Goal: Communication & Community: Answer question/provide support

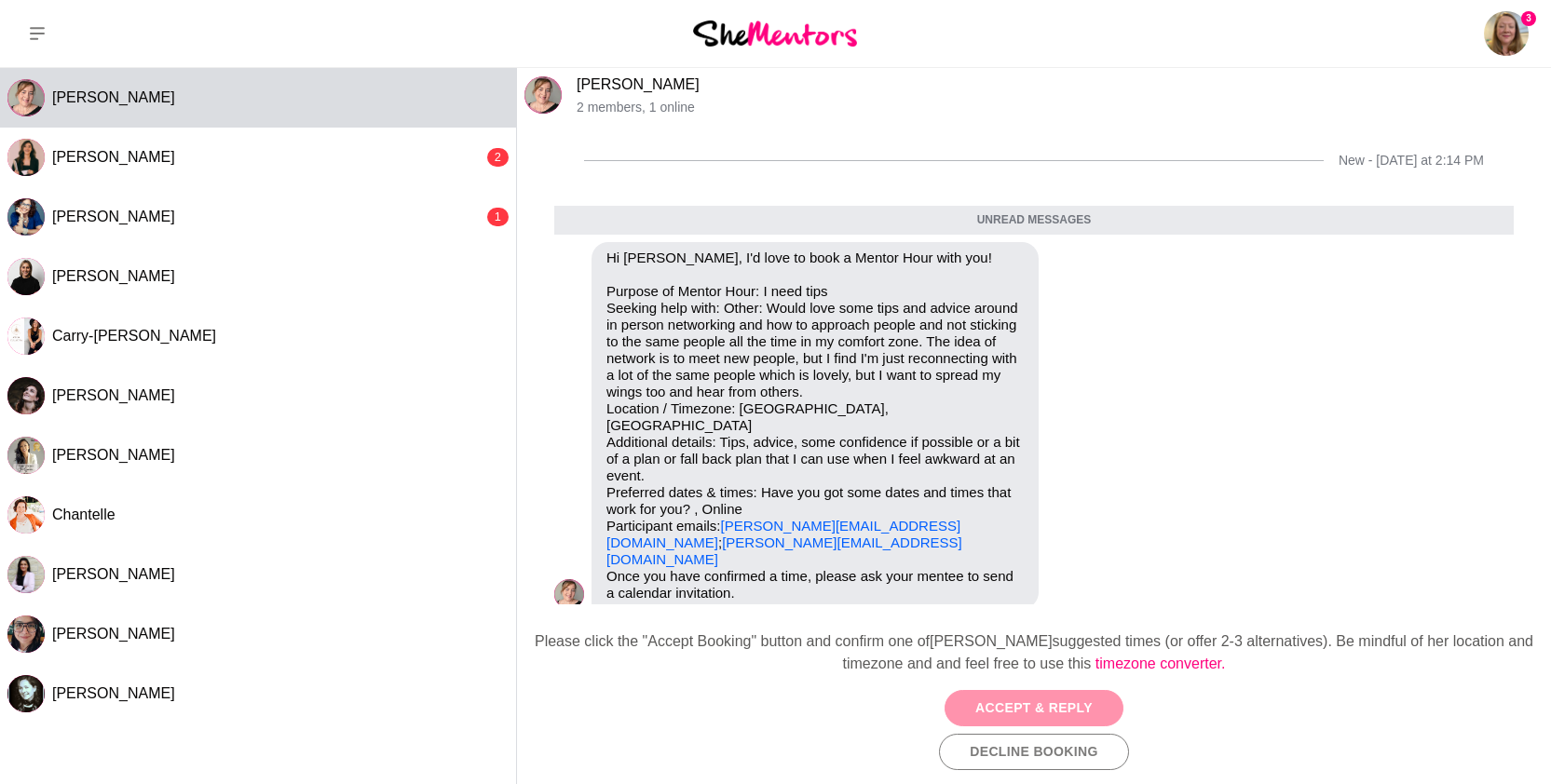
click at [1032, 703] on button "Accept & Reply" at bounding box center [1033, 708] width 179 height 36
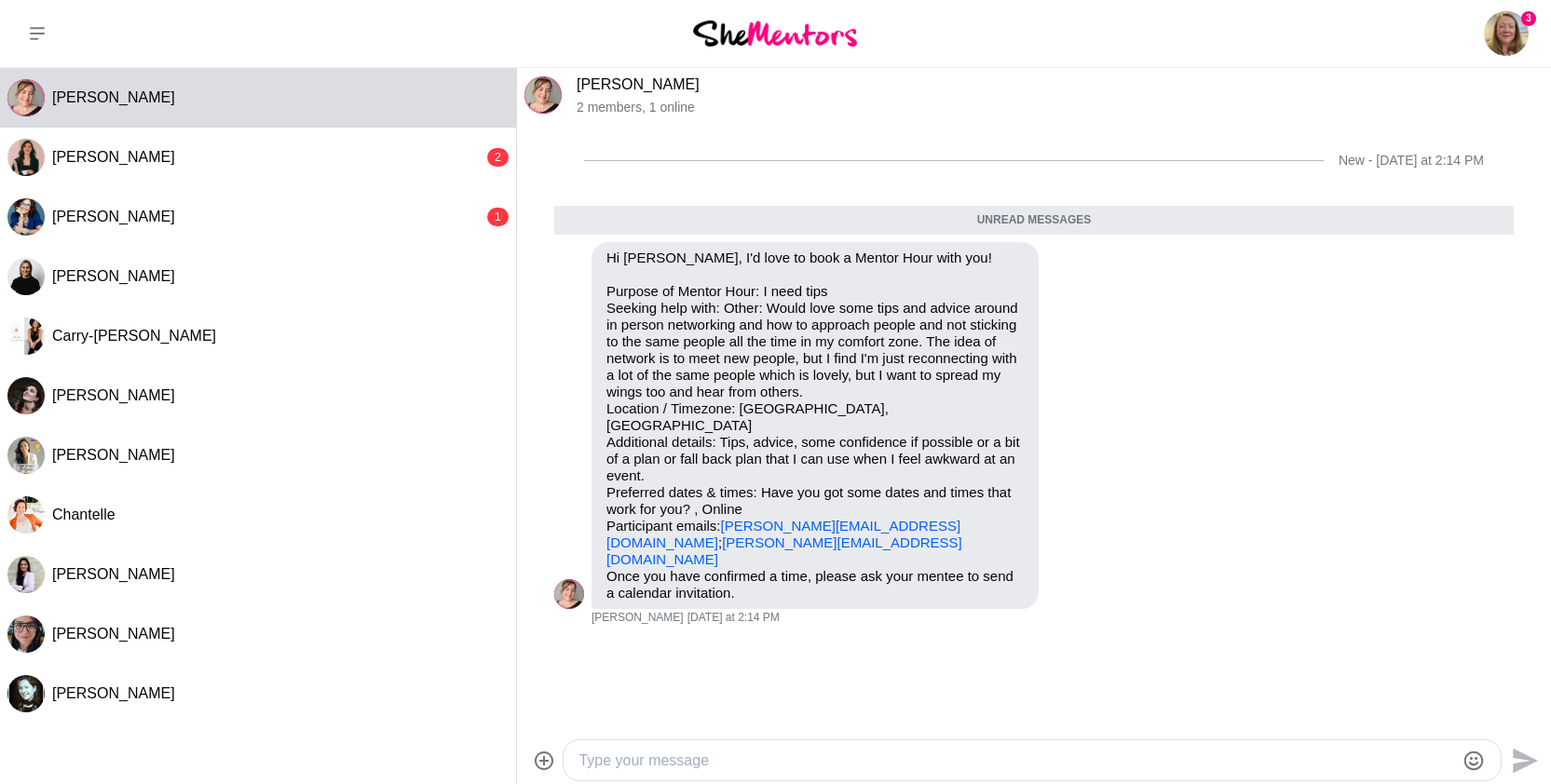
click at [864, 756] on textarea "Type your message" at bounding box center [1015, 761] width 876 height 23
paste textarea "Thank you for choosing me to be one of your mentors this month, I am truly hono…"
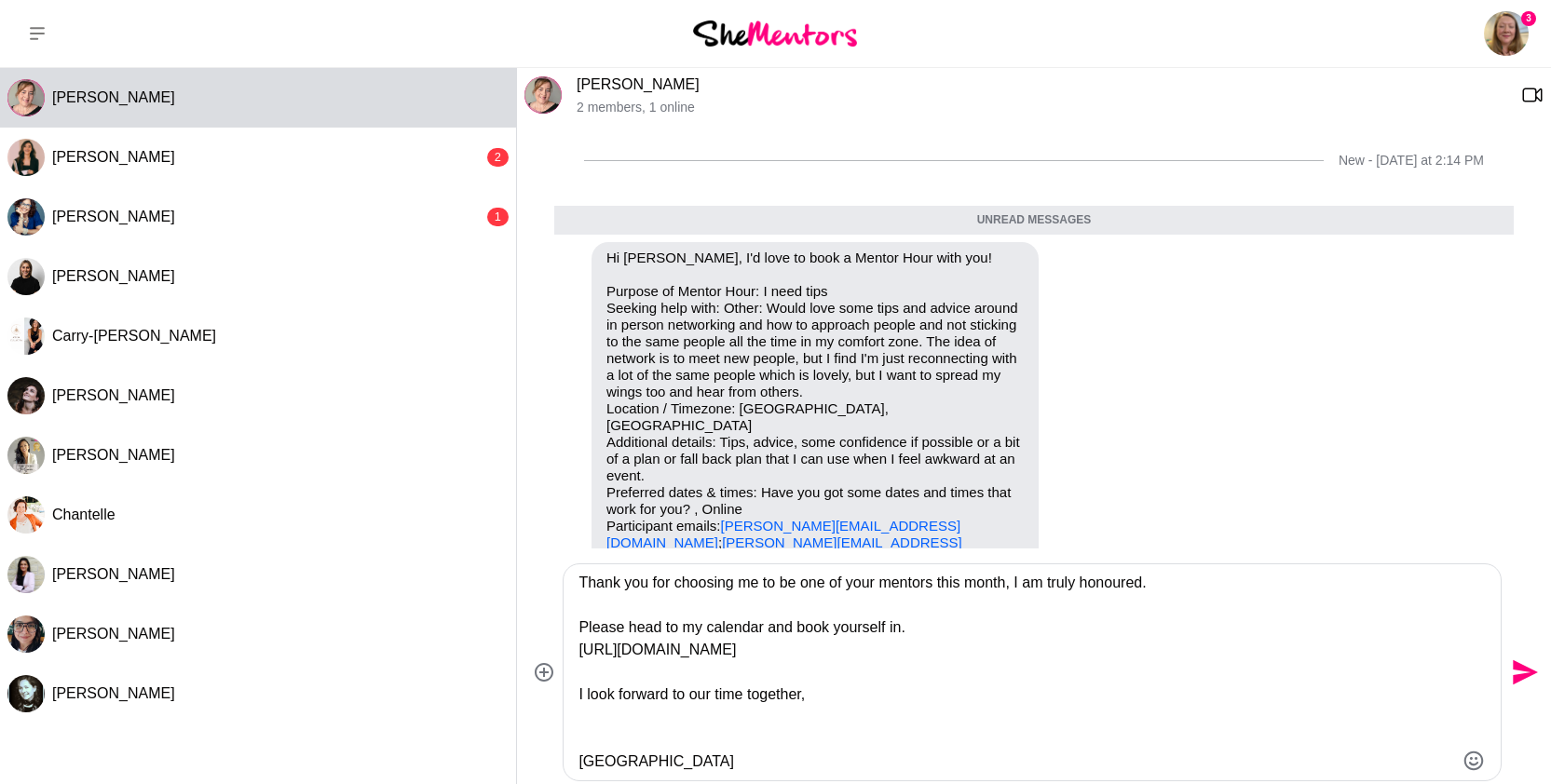
scroll to position [156, 0]
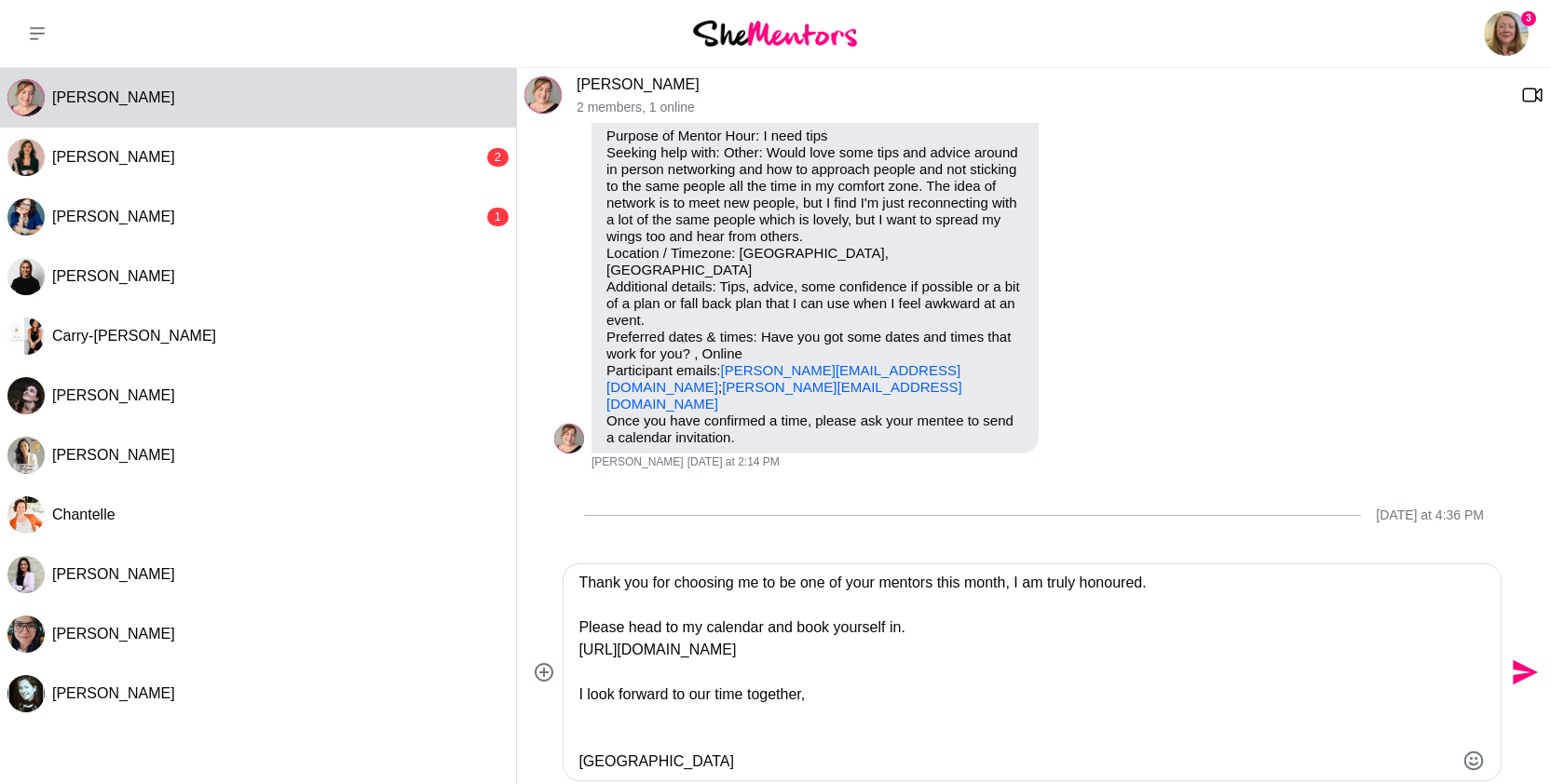
click at [844, 653] on textarea "Thank you for choosing me to be one of your mentors this month, I am truly hono…" at bounding box center [1015, 672] width 876 height 201
click at [1151, 653] on textarea "Thank you for choosing me to be one of your mentors this month, I am truly hono…" at bounding box center [1015, 672] width 876 height 201
click at [912, 652] on textarea "Thank you for choosing me to be one of your mentors this month, I am truly hono…" at bounding box center [1015, 672] width 876 height 201
click at [816, 711] on textarea "Thank you for choosing me to be one of your mentors this month, I am truly hono…" at bounding box center [1015, 672] width 876 height 201
type textarea "Thank you for choosing me to be one of your mentors this month, I am truly hono…"
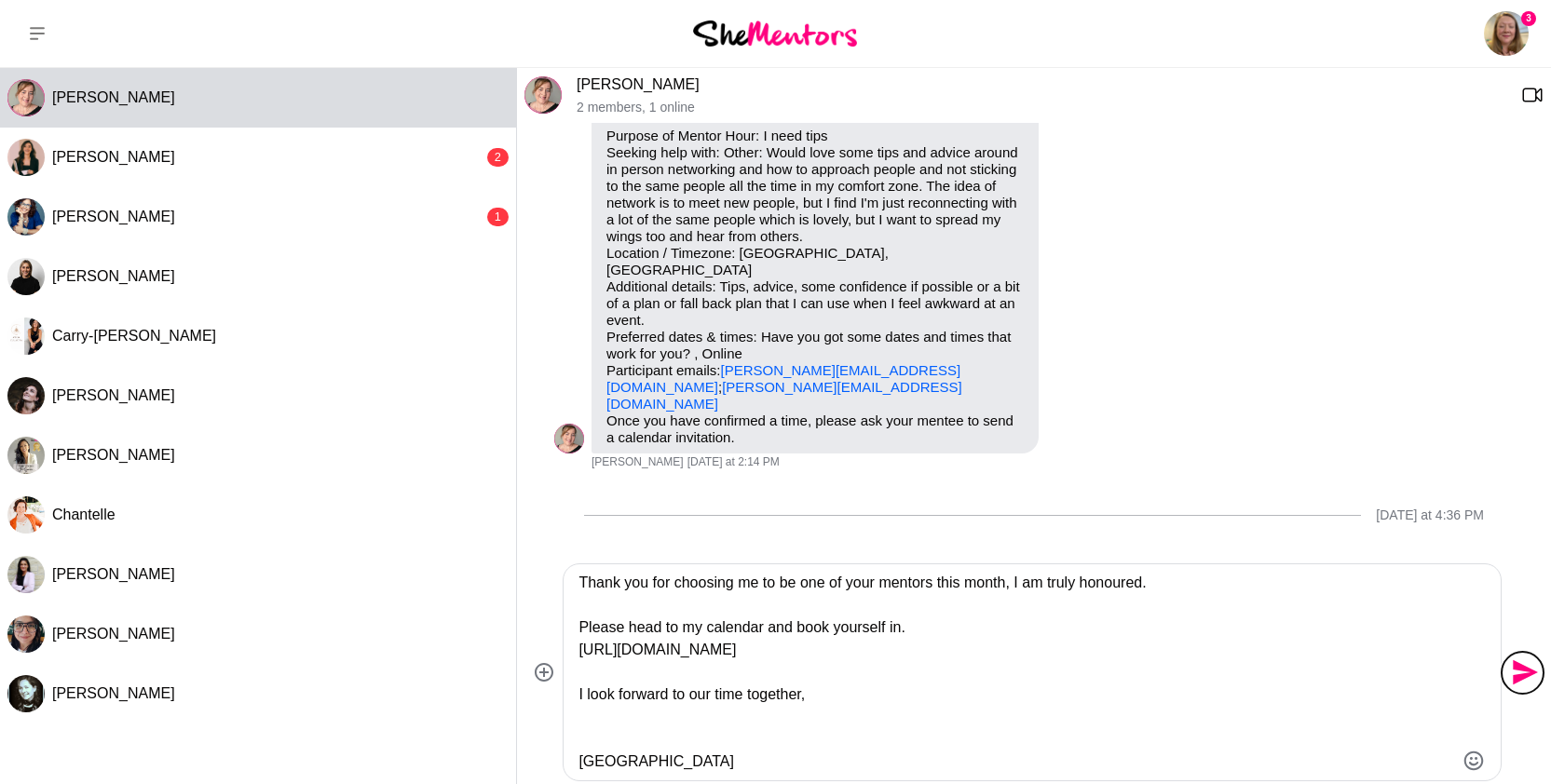
click at [1523, 673] on icon "Send" at bounding box center [1524, 673] width 30 height 30
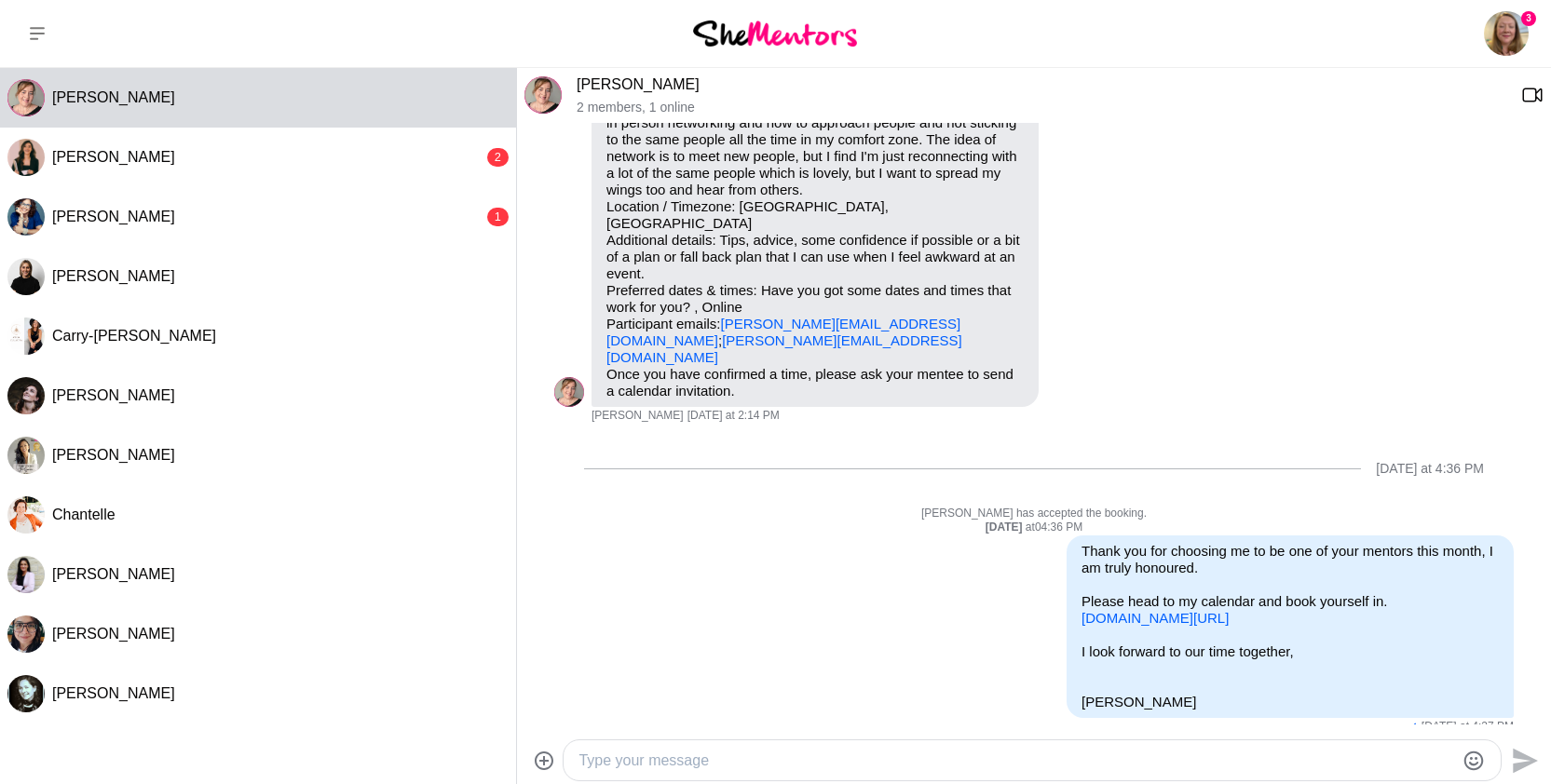
scroll to position [252, 0]
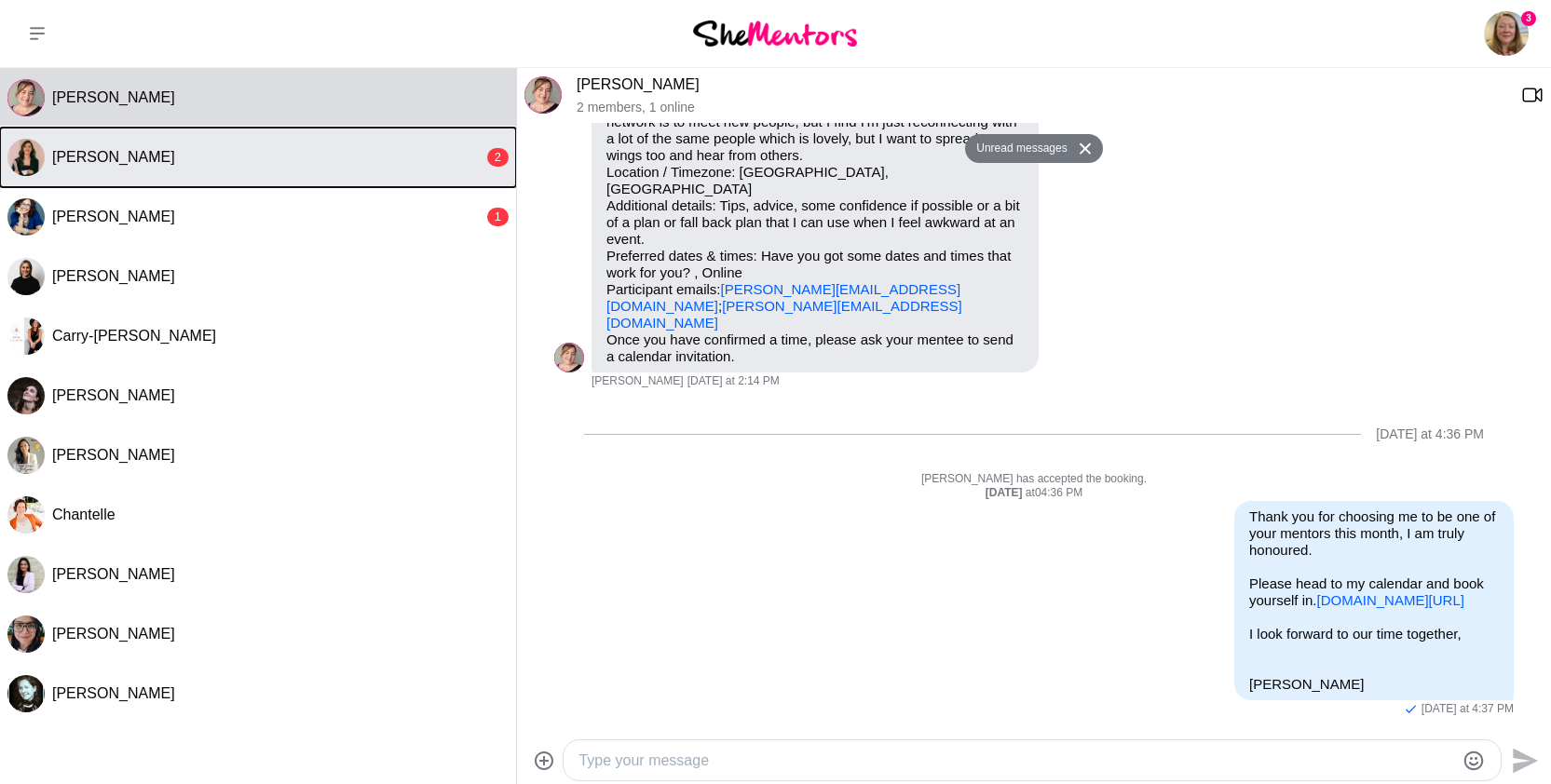
click at [326, 176] on button "[PERSON_NAME] 2" at bounding box center [258, 157] width 516 height 60
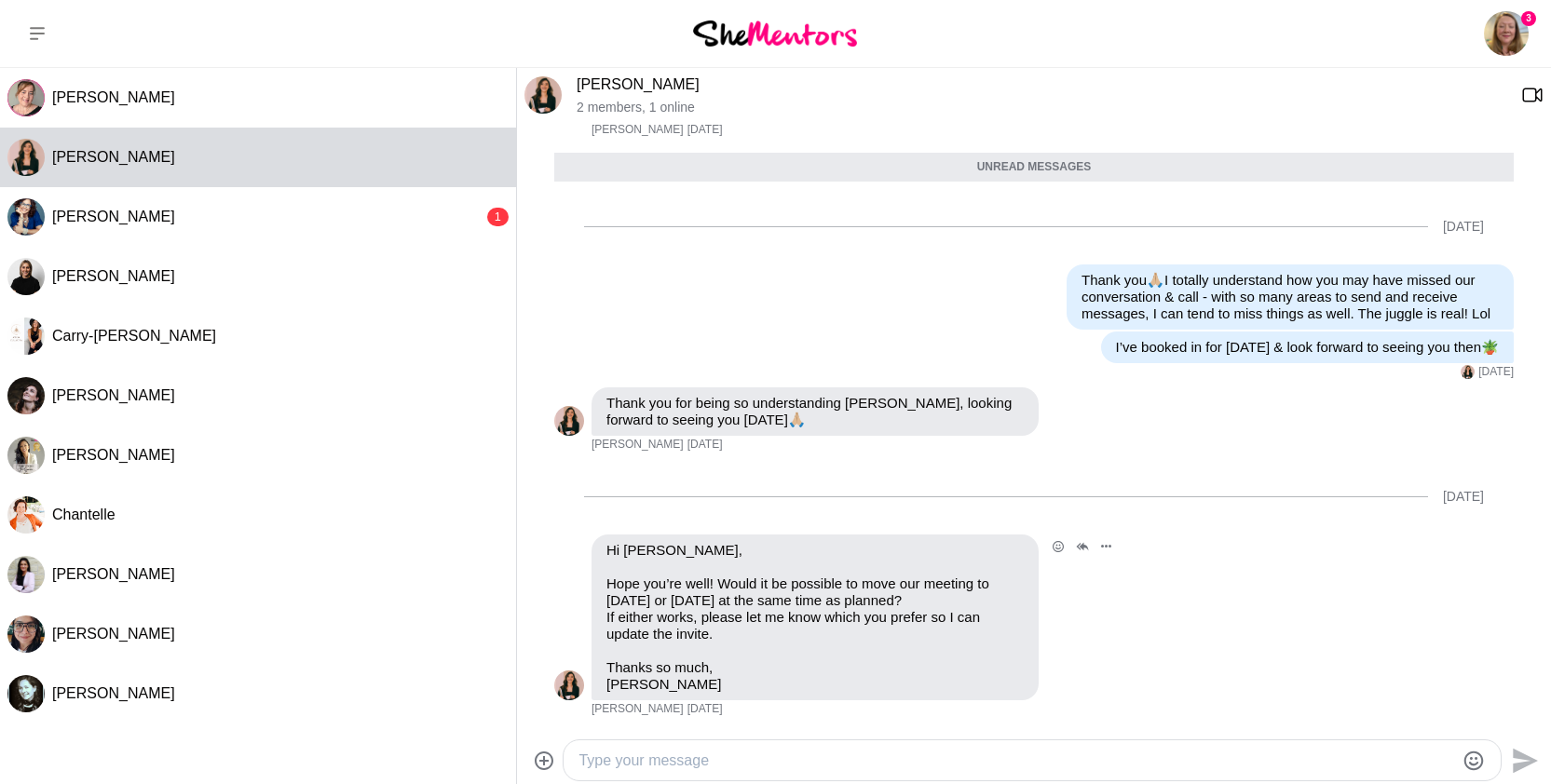
scroll to position [1176, 0]
click at [743, 758] on textarea "Type your message" at bounding box center [1015, 761] width 876 height 23
type textarea "Hi [PERSON_NAME],"
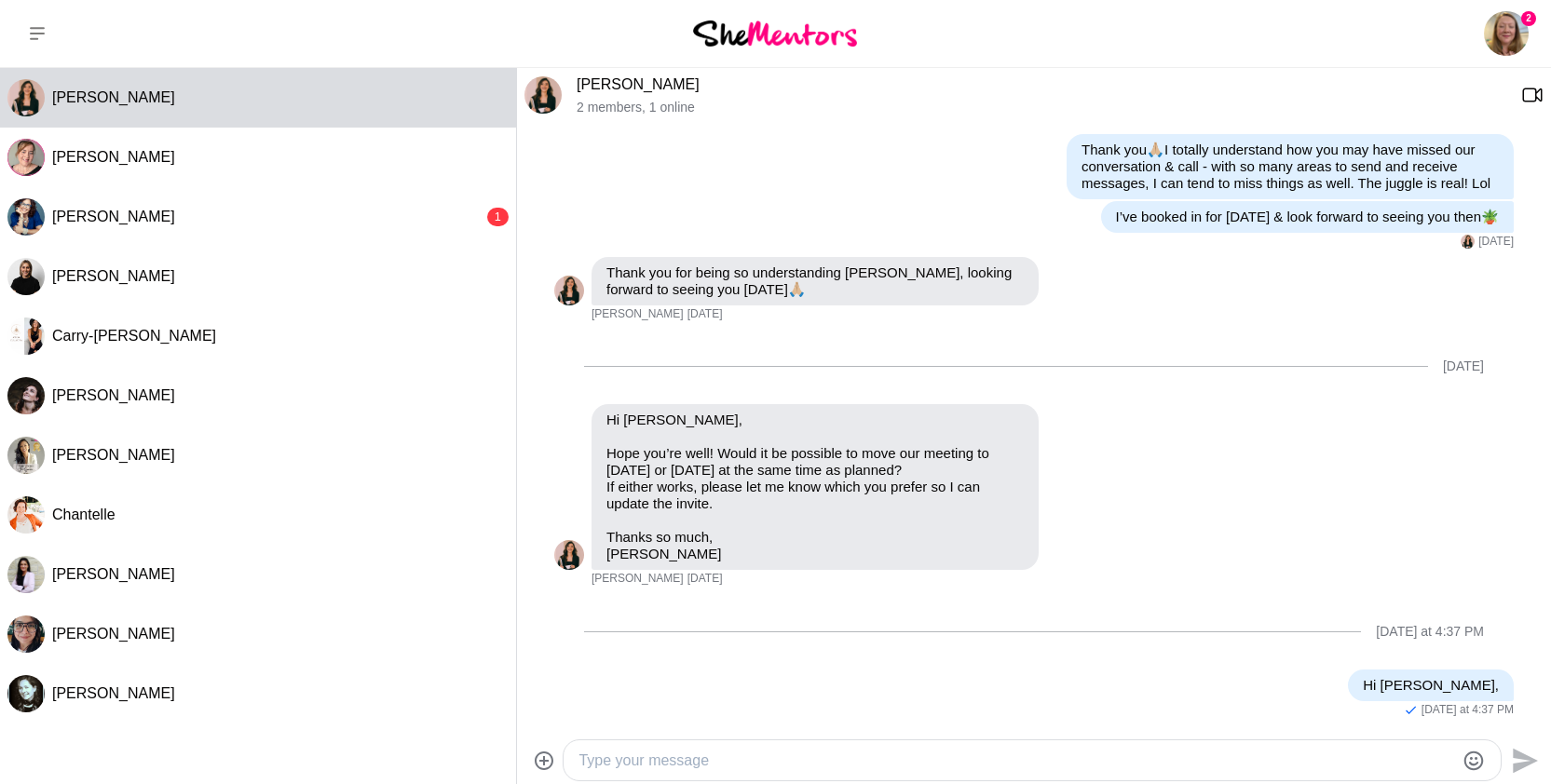
paste textarea "Thank you for choosing me to be one of your mentors this month, I am truly hono…"
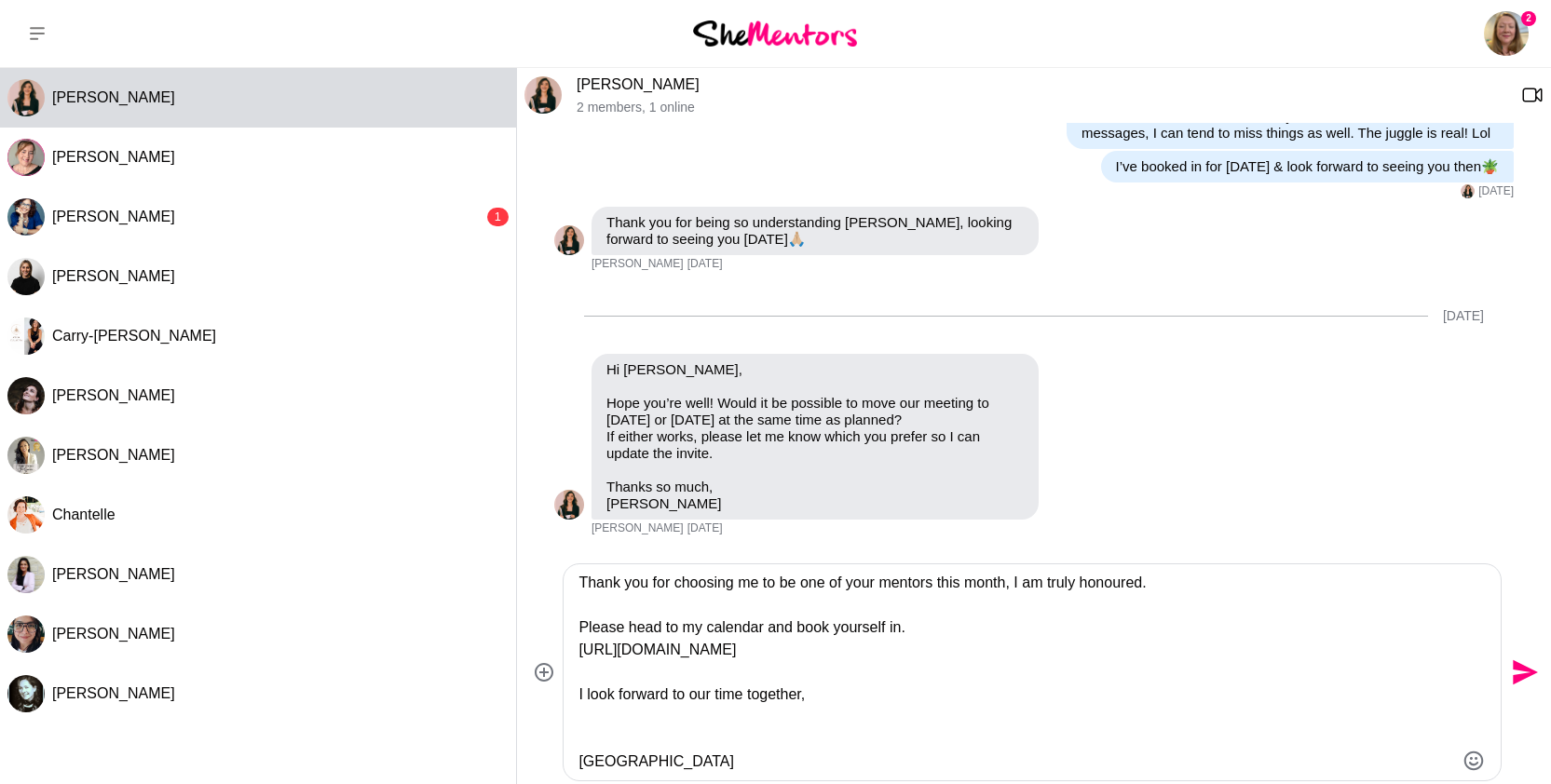
click at [1002, 600] on textarea "Thank you for choosing me to be one of your mentors this month, I am truly hono…" at bounding box center [1015, 672] width 876 height 201
drag, startPoint x: 579, startPoint y: 581, endPoint x: 578, endPoint y: 613, distance: 32.0
click at [578, 613] on textarea "Thank you for choosing me to be one of your mentors this month, I am truly hono…" at bounding box center [1015, 672] width 876 height 201
click at [621, 604] on textarea "Apologies for the delay in response - my days have been booked solid the past f…" at bounding box center [1015, 672] width 876 height 201
click at [670, 611] on textarea "Apologies for the delay in response - my days have been booked solid the past f…" at bounding box center [1015, 672] width 876 height 201
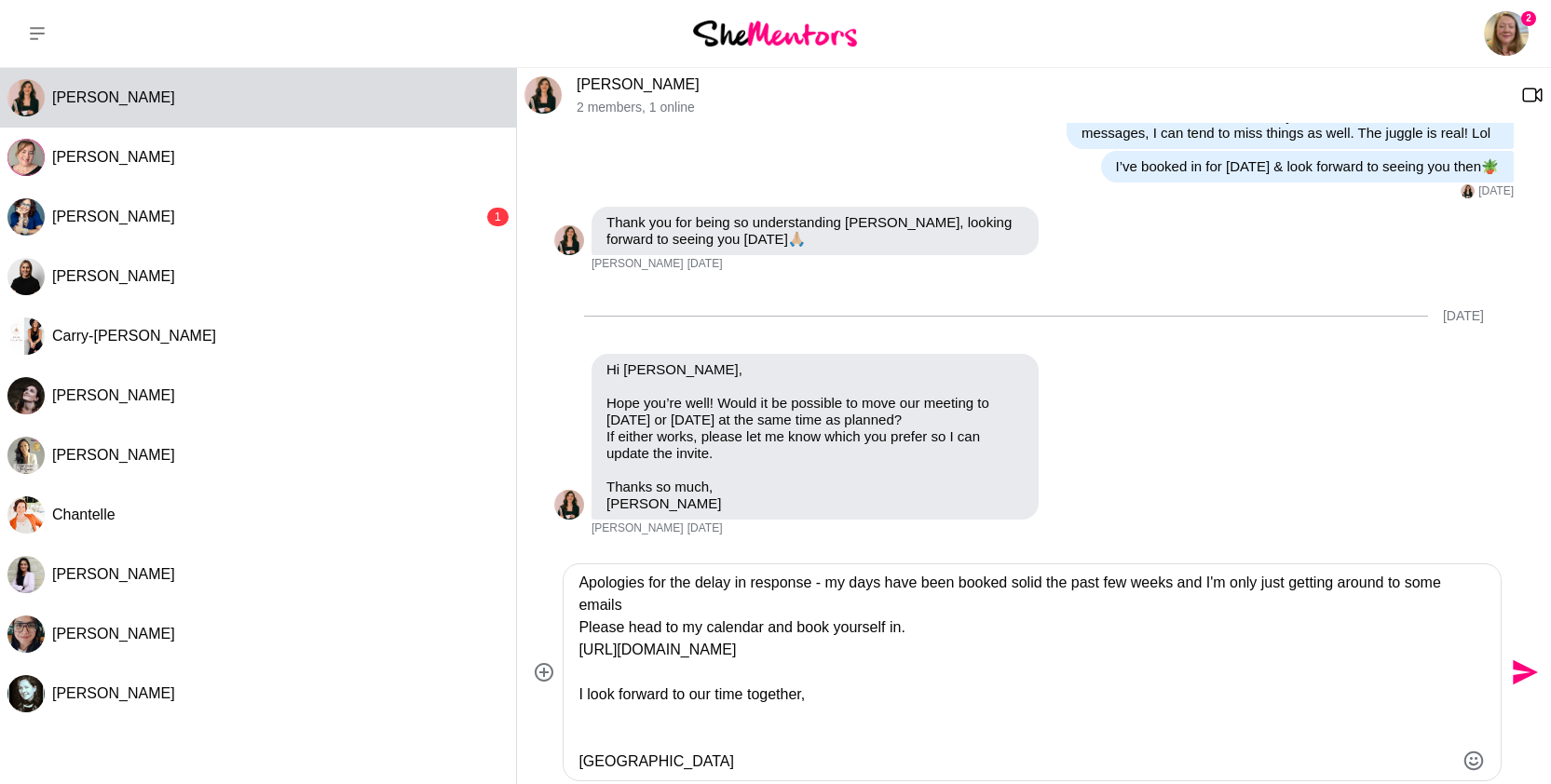
click at [619, 605] on textarea "Apologies for the delay in response - my days have been booked solid the past f…" at bounding box center [1015, 672] width 876 height 201
click at [697, 606] on textarea "Apologies for the delay in response - my days have been booked solid the past f…" at bounding box center [1015, 672] width 876 height 201
click at [1154, 651] on textarea "Apologies for the delay in response - my days have been booked solid the past f…" at bounding box center [1015, 672] width 876 height 201
click at [956, 630] on textarea "Apologies for the delay in response - my days have been booked solid the past f…" at bounding box center [1015, 672] width 876 height 201
click at [957, 672] on textarea "Apologies for the delay in response - my days have been booked solid the past f…" at bounding box center [1015, 672] width 876 height 201
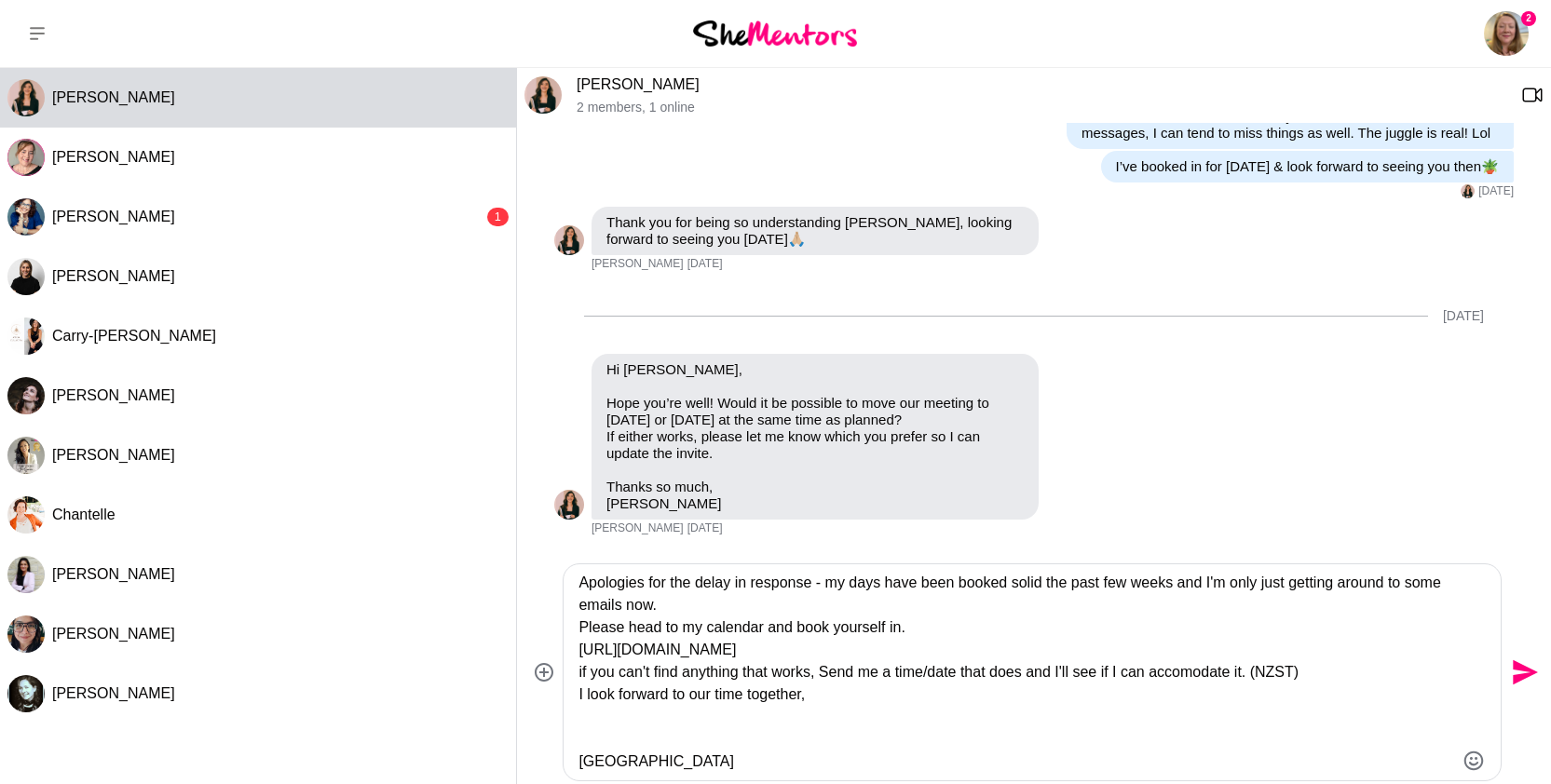
click at [578, 583] on textarea "Apologies for the delay in response - my days have been booked solid the past f…" at bounding box center [1015, 672] width 876 height 201
type textarea "Hi [PERSON_NAME], Apologies for the delay in response - my days have been booke…"
click at [1523, 669] on icon "Send" at bounding box center [1524, 661] width 30 height 30
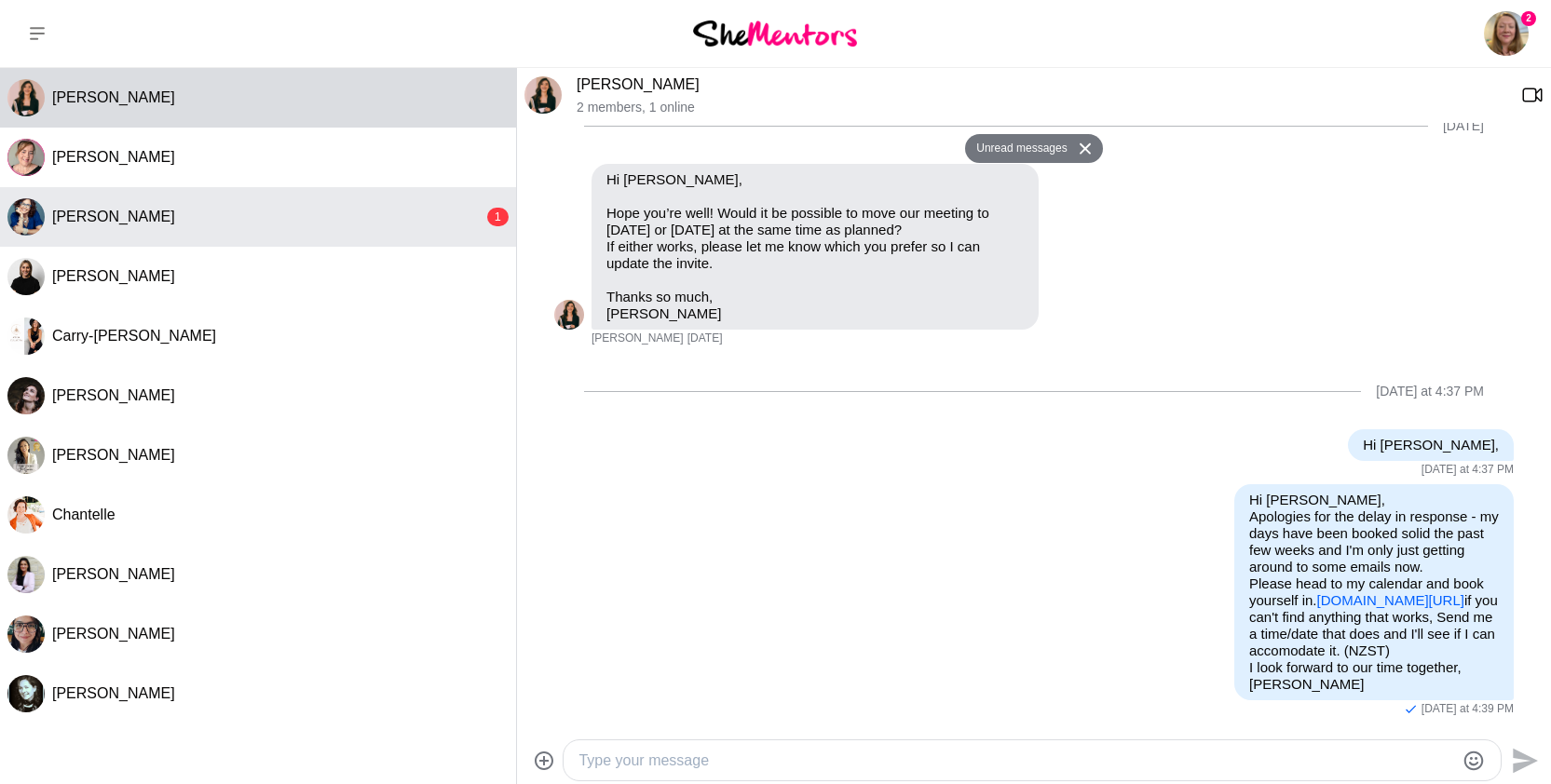
scroll to position [1598, 0]
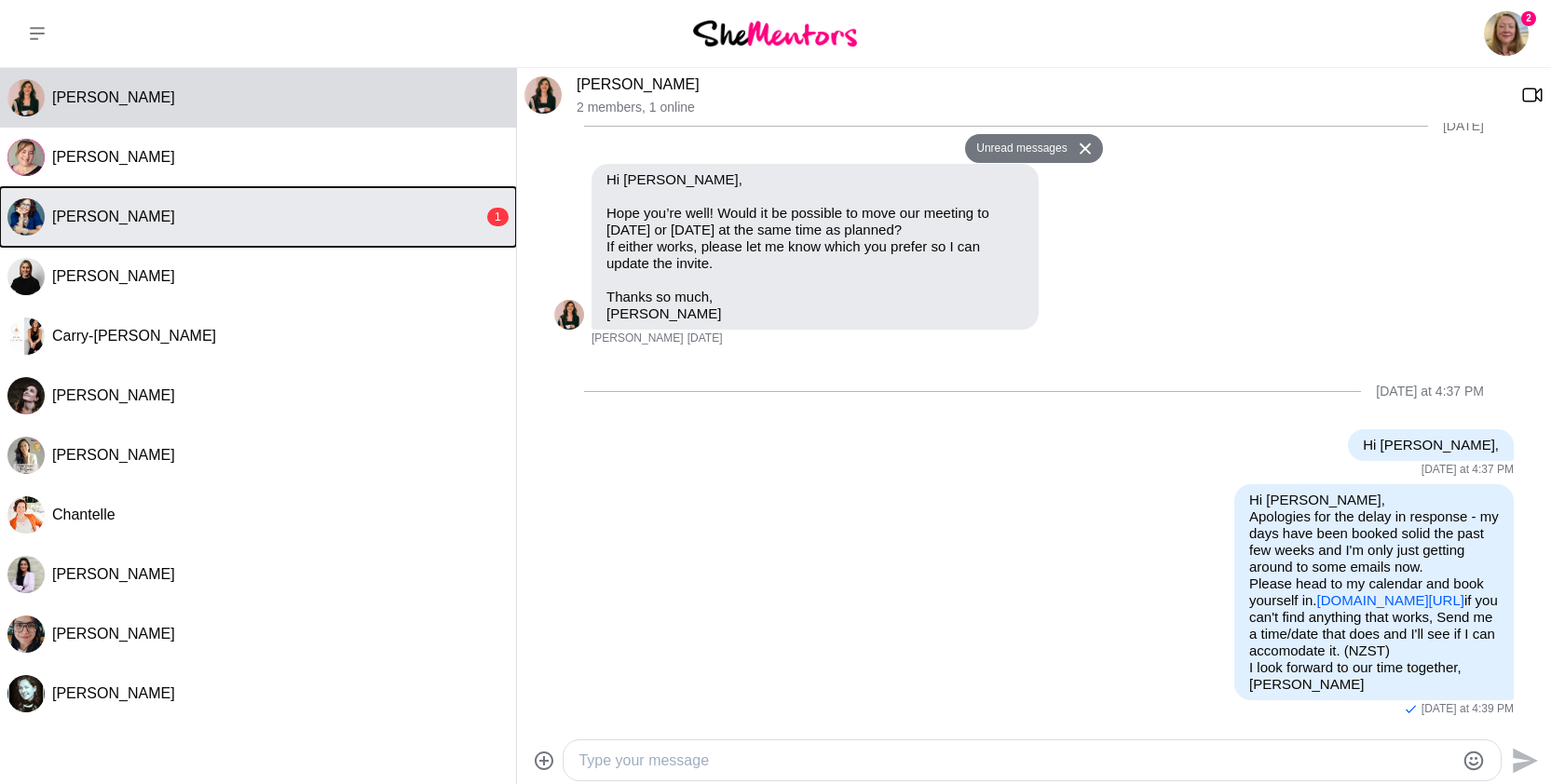
click at [349, 213] on div "[PERSON_NAME]" at bounding box center [267, 217] width 432 height 19
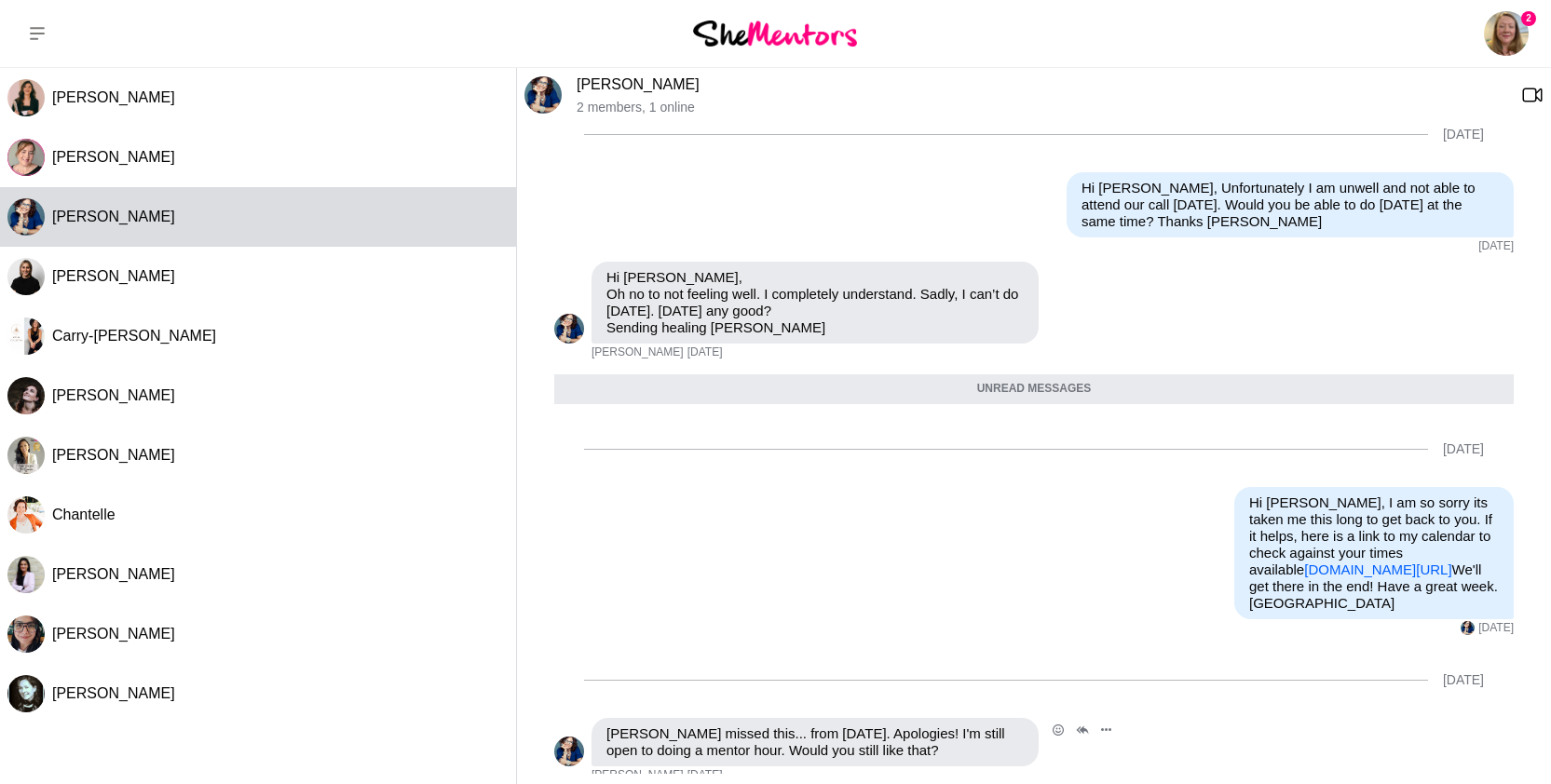
scroll to position [776, 0]
click at [1090, 601] on div "Reply Pin Mark as unread Edit Message Delete Calendly SheMentor Mentor session …" at bounding box center [1034, 563] width 960 height 149
click at [1058, 725] on icon "Open Reaction Selector" at bounding box center [1058, 731] width 11 height 11
click at [690, 675] on button "Select Reaction: Heart" at bounding box center [699, 690] width 37 height 37
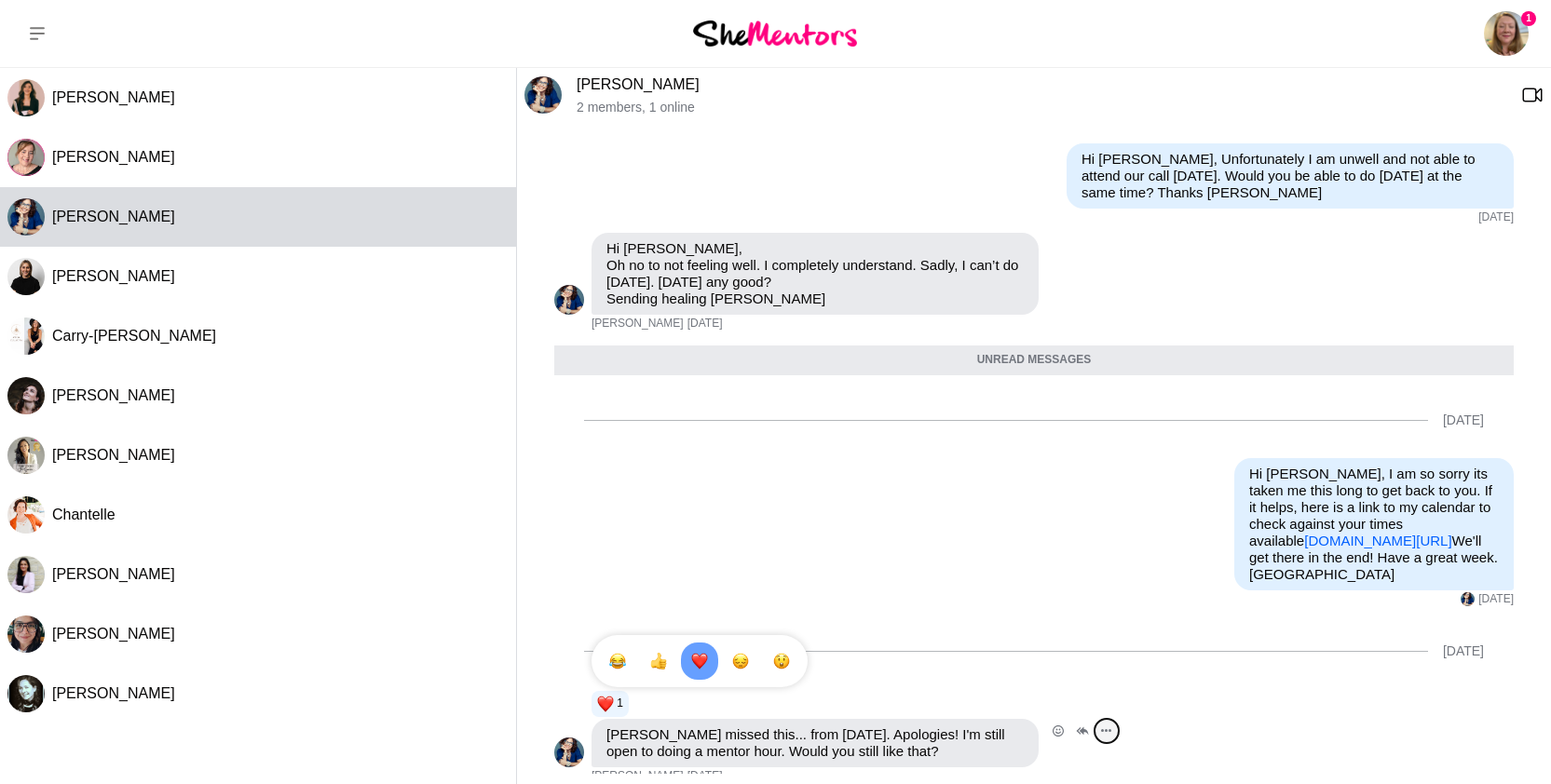
click at [1107, 729] on icon "Open Message Actions Menu" at bounding box center [1106, 731] width 10 height 4
click at [1134, 535] on button "Reply" at bounding box center [1169, 551] width 149 height 37
click at [1015, 458] on div "Reply Pin Mark as unread Edit Message Delete Calendly SheMentor Mentor session …" at bounding box center [1034, 533] width 960 height 149
click at [895, 571] on div "Reply Pin Mark as unread Edit Message Delete Calendly SheMentor Mentor session …" at bounding box center [1034, 533] width 960 height 149
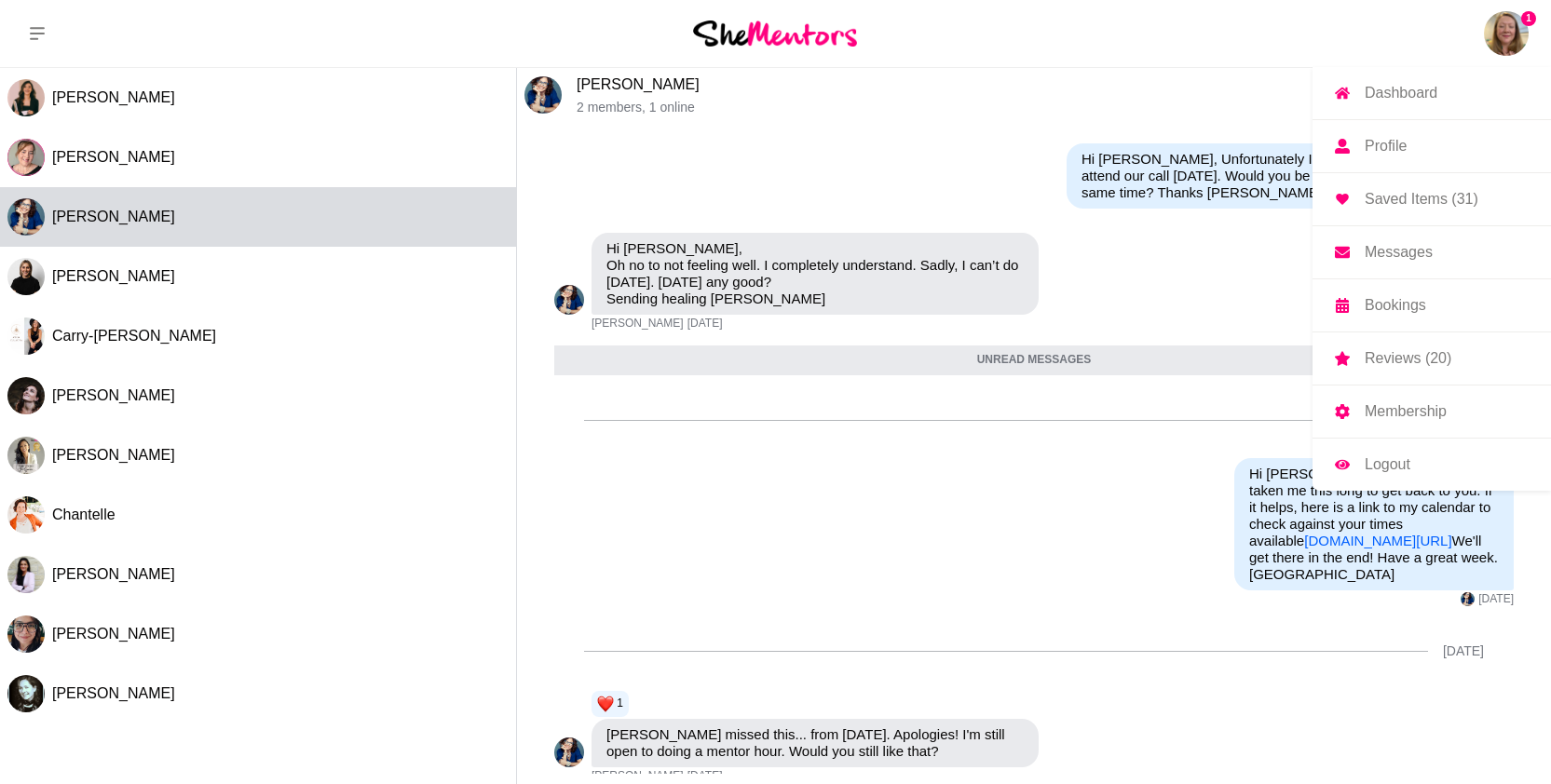
click at [1491, 59] on div "Dashboard Profile Saved Items (31) Messages Bookings Reviews (20) Membership Lo…" at bounding box center [1431, 273] width 238 height 435
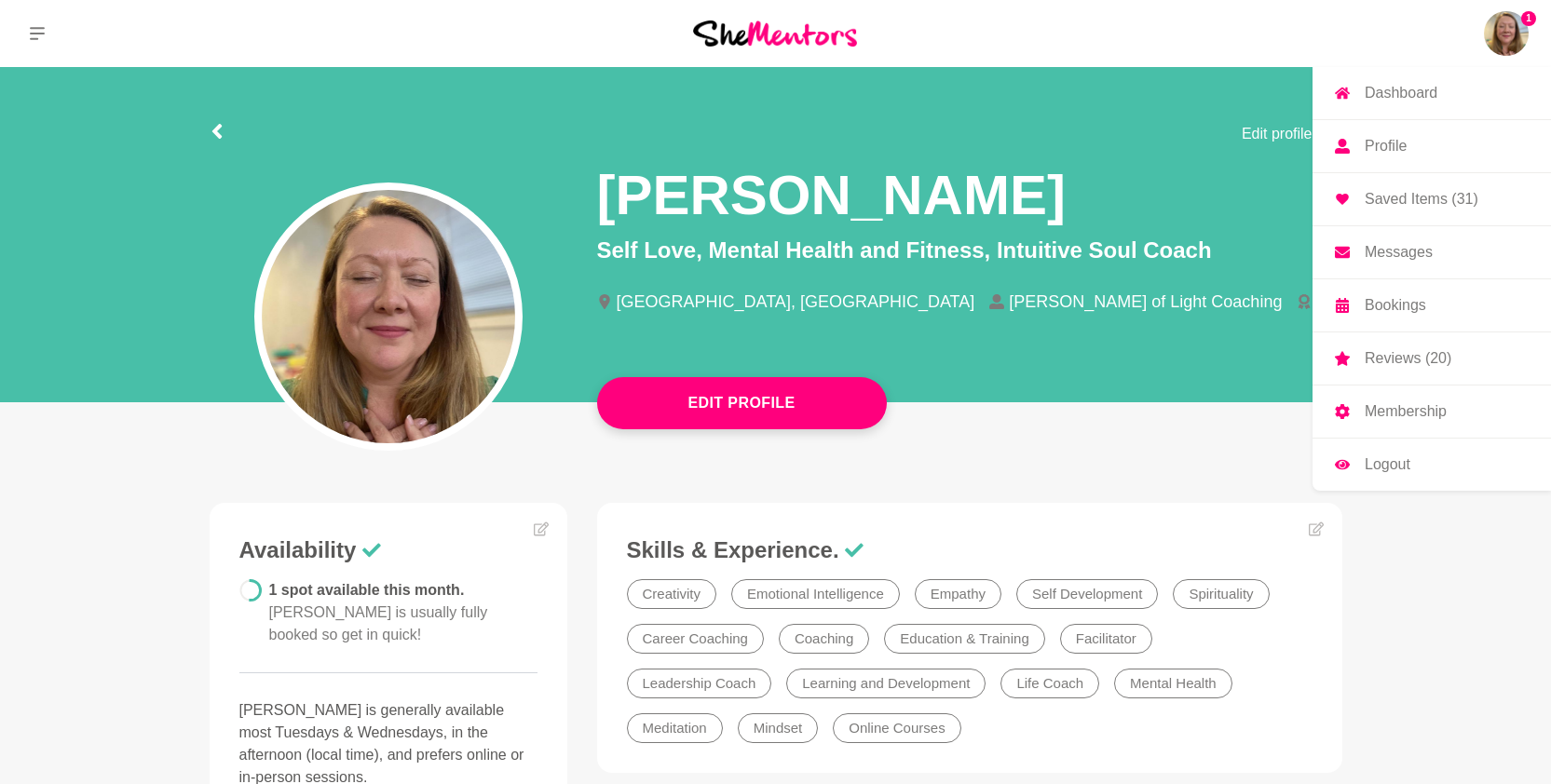
click at [1425, 265] on link "Messages" at bounding box center [1431, 252] width 238 height 52
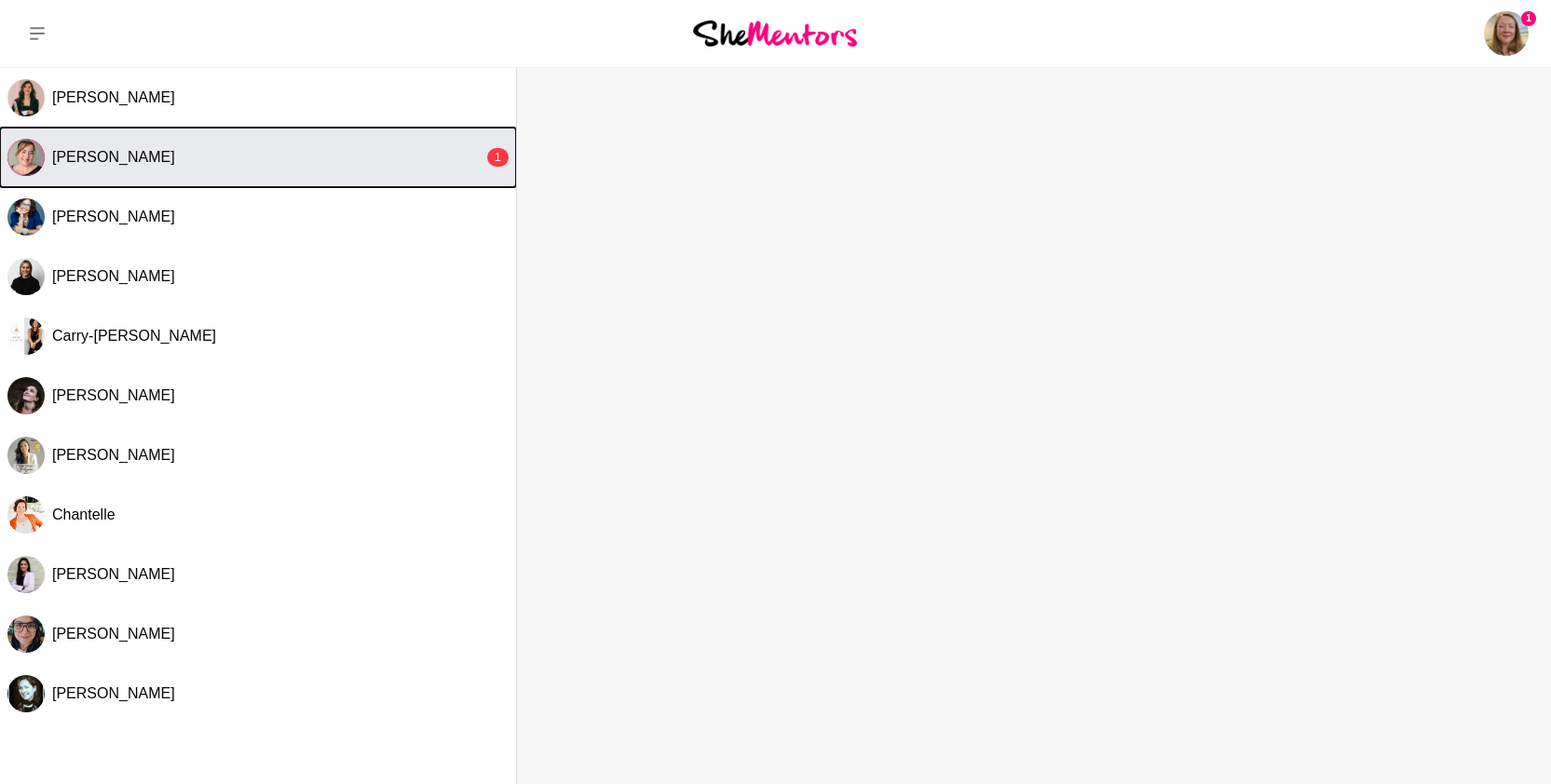
click at [396, 157] on div "[PERSON_NAME]" at bounding box center [267, 158] width 432 height 19
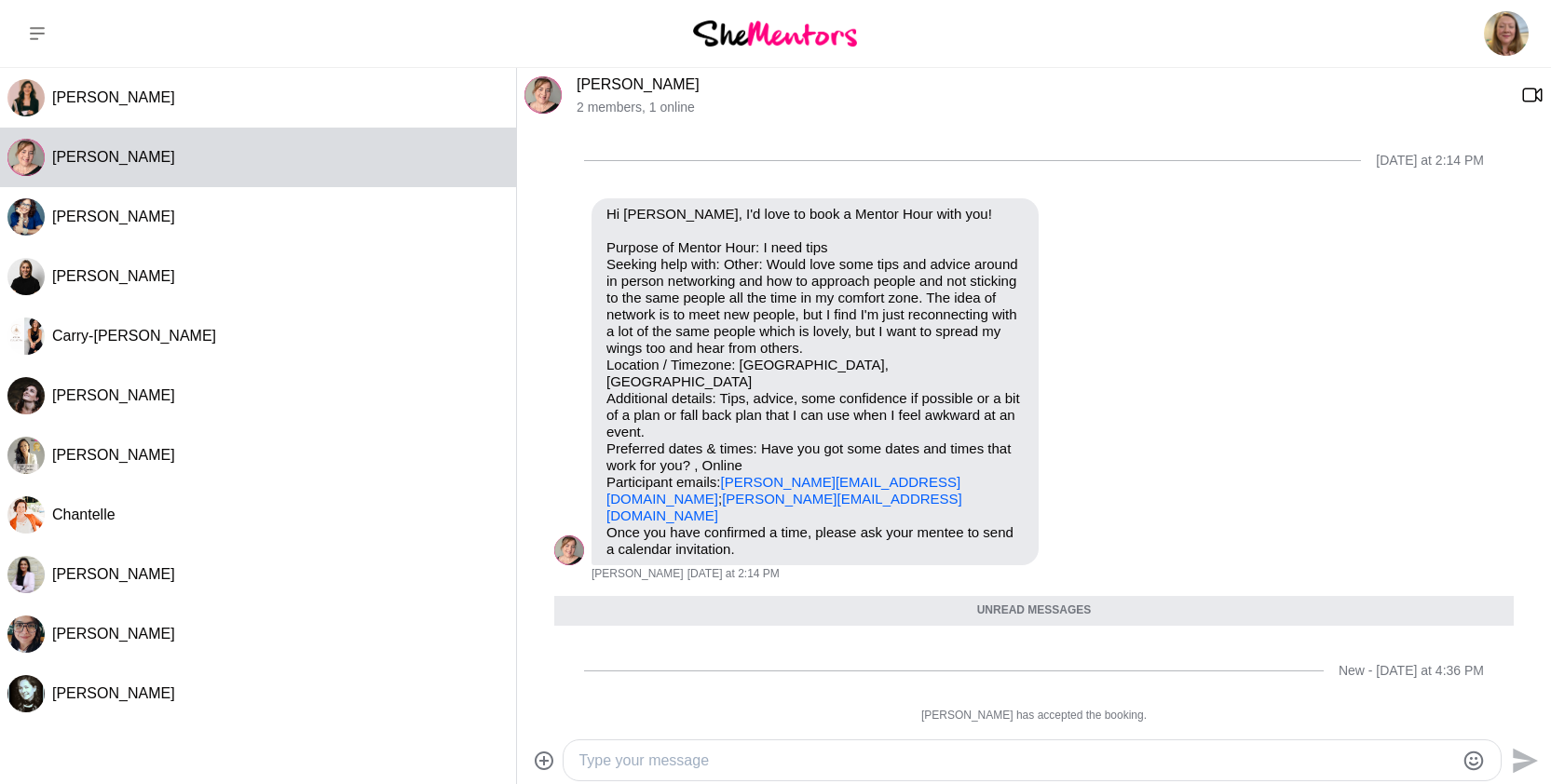
scroll to position [252, 0]
